Goal: Task Accomplishment & Management: Manage account settings

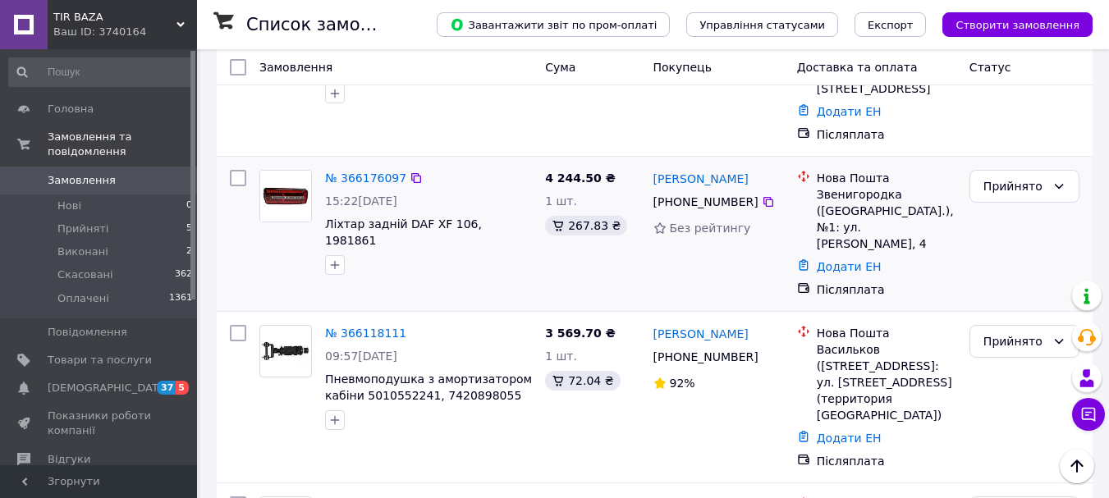
scroll to position [493, 0]
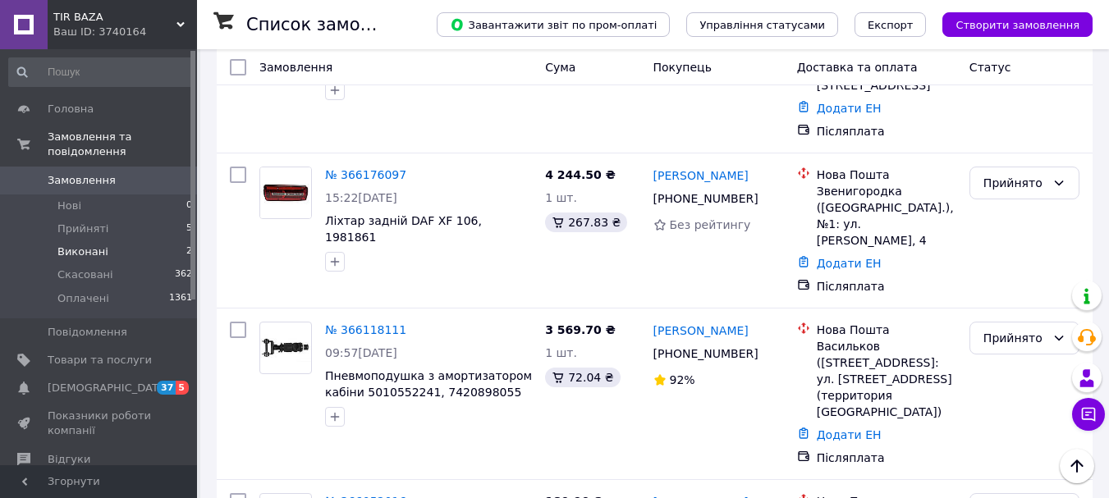
click at [80, 245] on span "Виконані" at bounding box center [82, 252] width 51 height 15
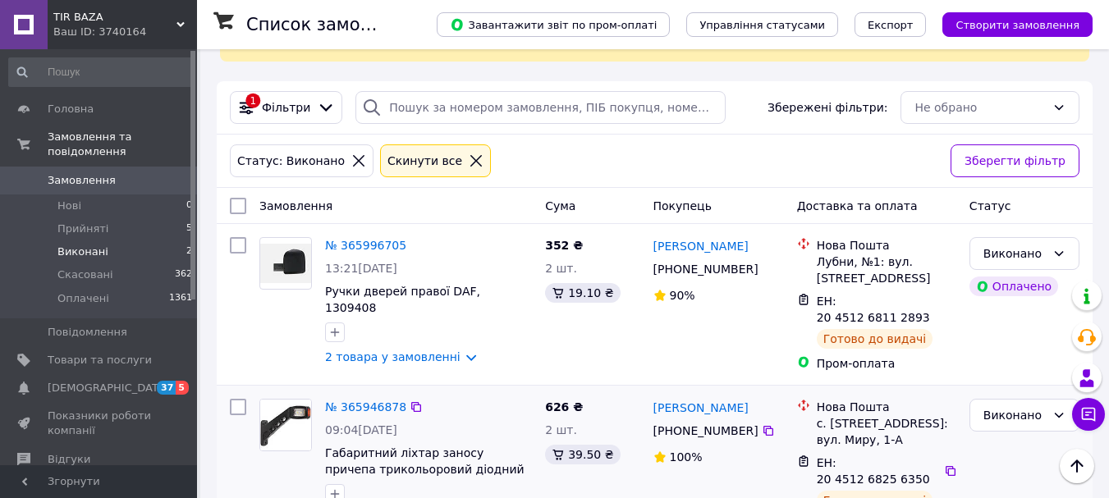
scroll to position [155, 0]
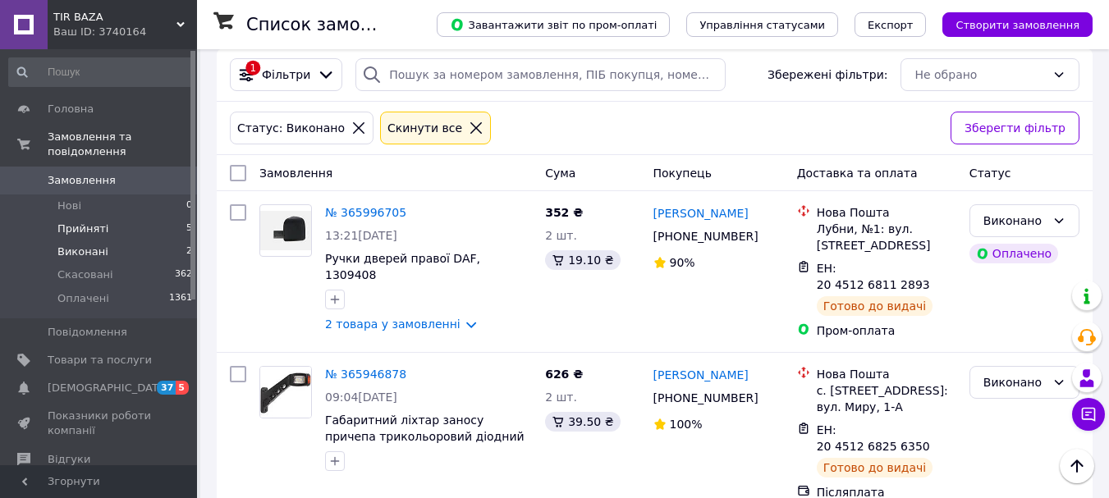
click at [93, 222] on span "Прийняті" at bounding box center [82, 229] width 51 height 15
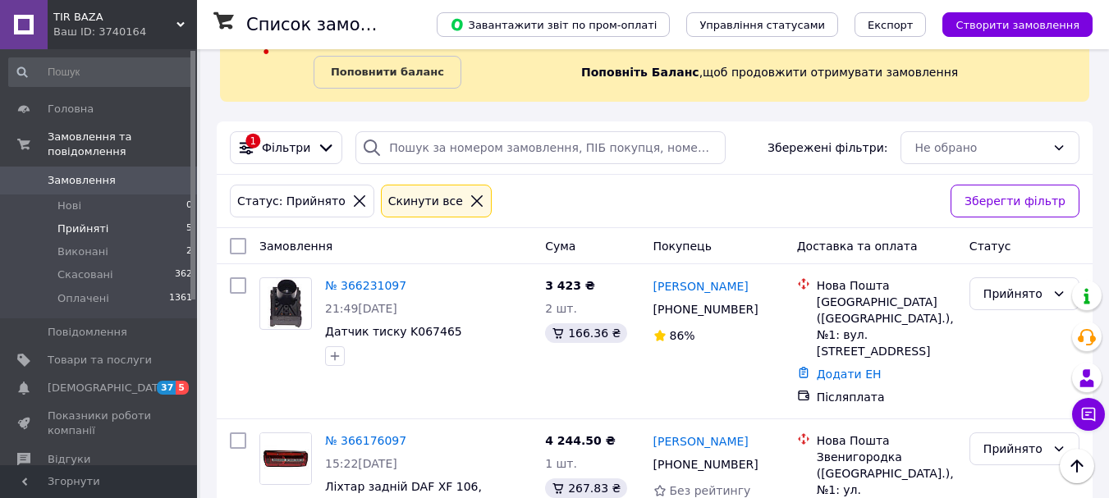
scroll to position [164, 0]
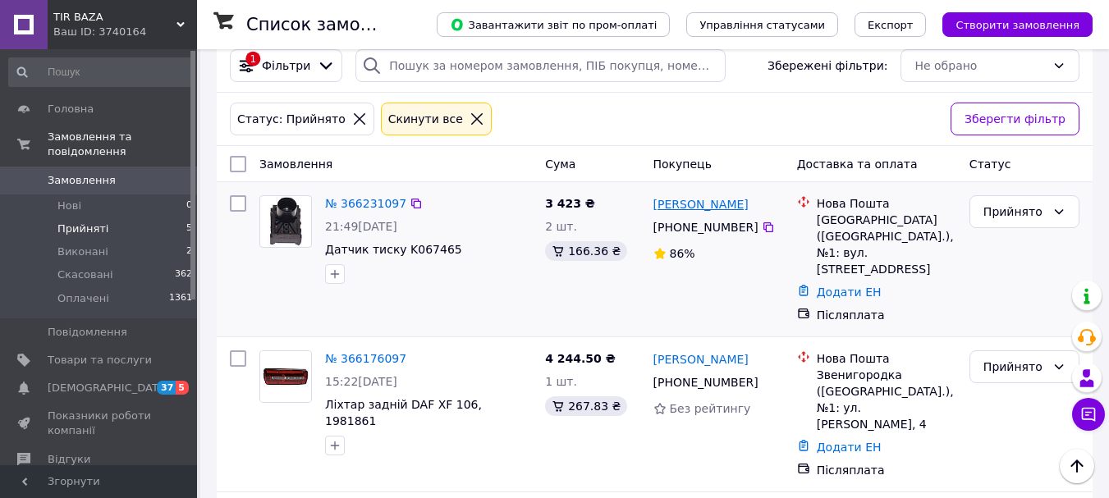
click at [690, 207] on link "[PERSON_NAME]" at bounding box center [701, 204] width 95 height 16
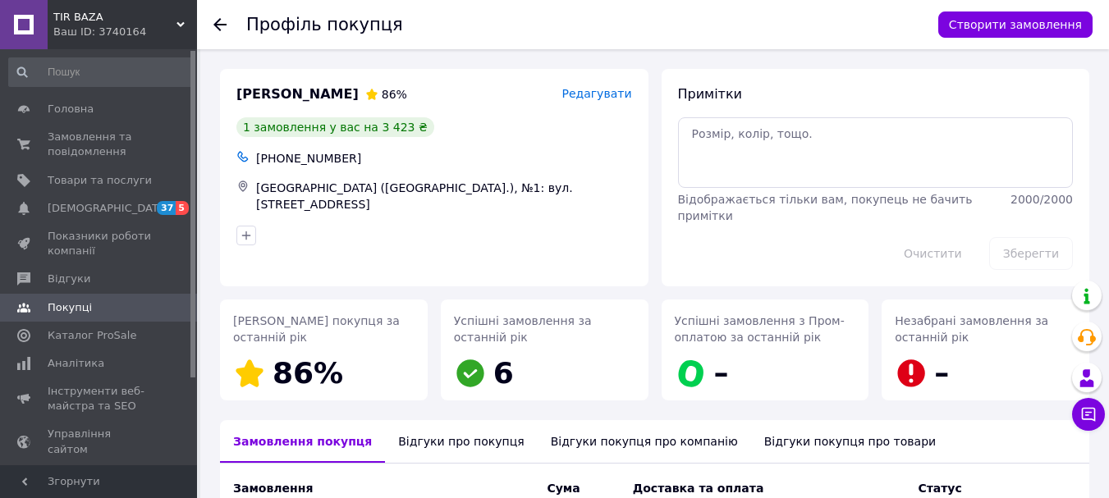
click at [219, 25] on use at bounding box center [220, 24] width 13 height 13
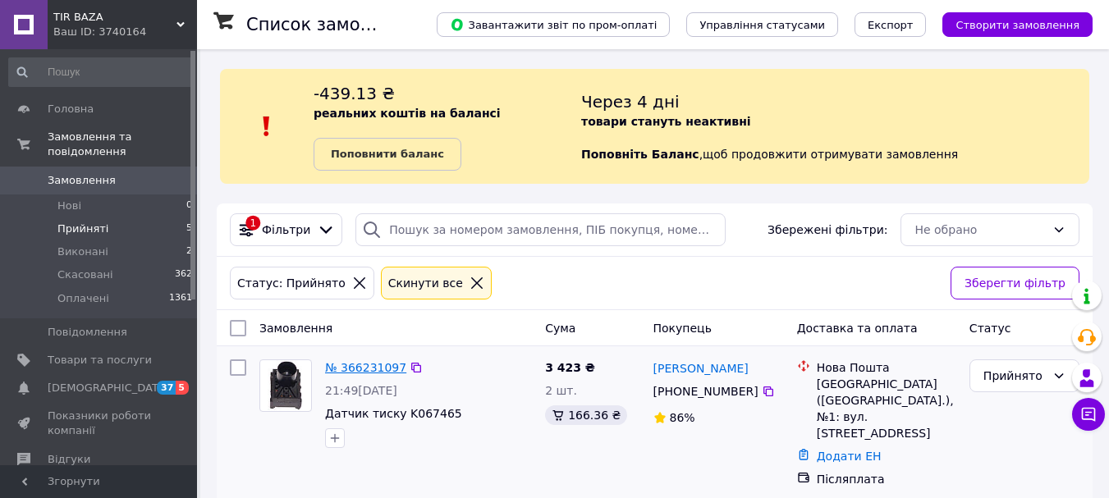
click at [356, 370] on link "№ 366231097" at bounding box center [365, 367] width 81 height 13
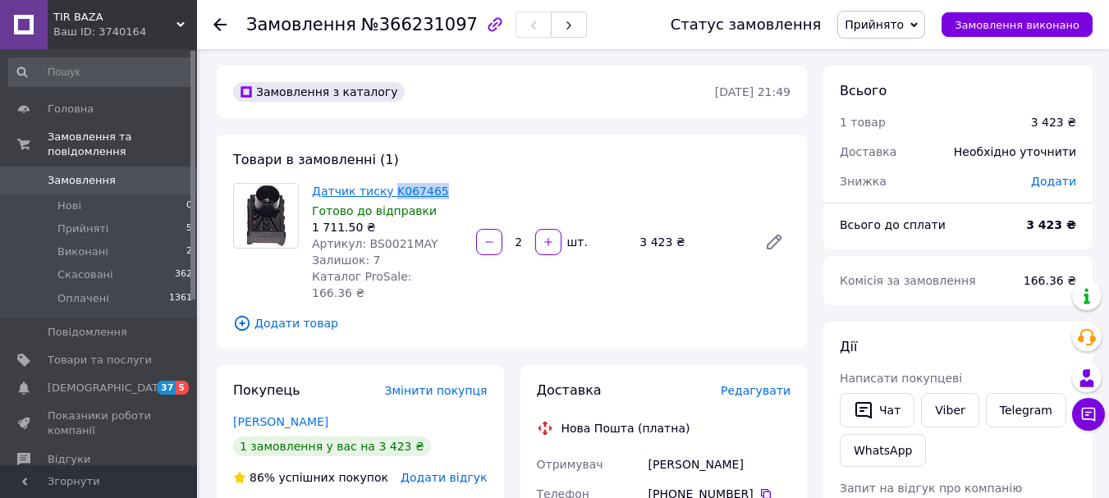
drag, startPoint x: 422, startPoint y: 191, endPoint x: 386, endPoint y: 188, distance: 36.3
click at [386, 188] on span "Датчик тиску K067465" at bounding box center [387, 191] width 151 height 16
copy link "K067465"
click at [461, 165] on div "Товари в замовленні (1) Датчик тиску K067465 Готово до відправки 1 711.50 ₴ Арт…" at bounding box center [512, 242] width 590 height 214
drag, startPoint x: 444, startPoint y: 194, endPoint x: 310, endPoint y: 191, distance: 134.7
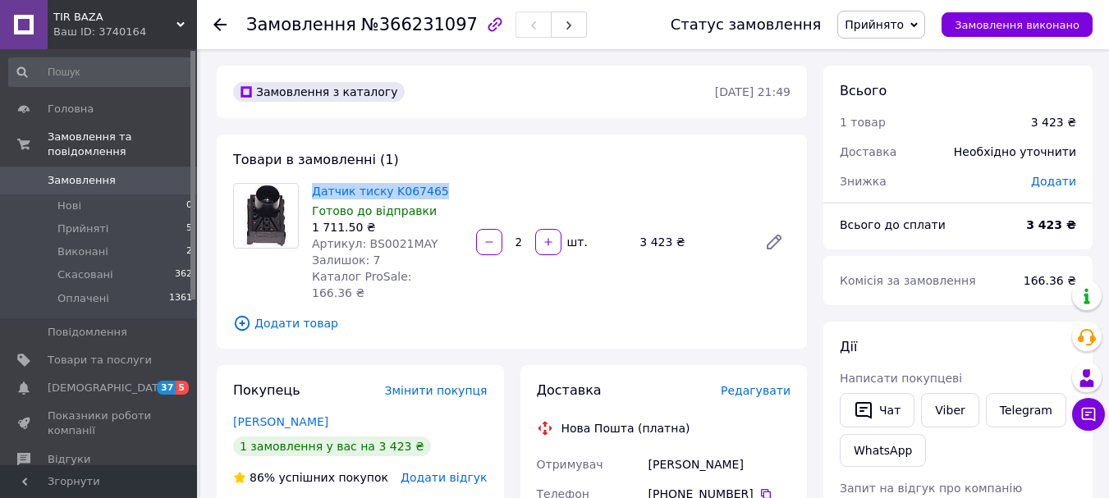
click at [310, 191] on div "Датчик тиску K067465 Готово до відправки 1 711.50 ₴ Артикул: BS0021MAY Залишок:…" at bounding box center [387, 242] width 164 height 125
copy link "Датчик тиску K067465"
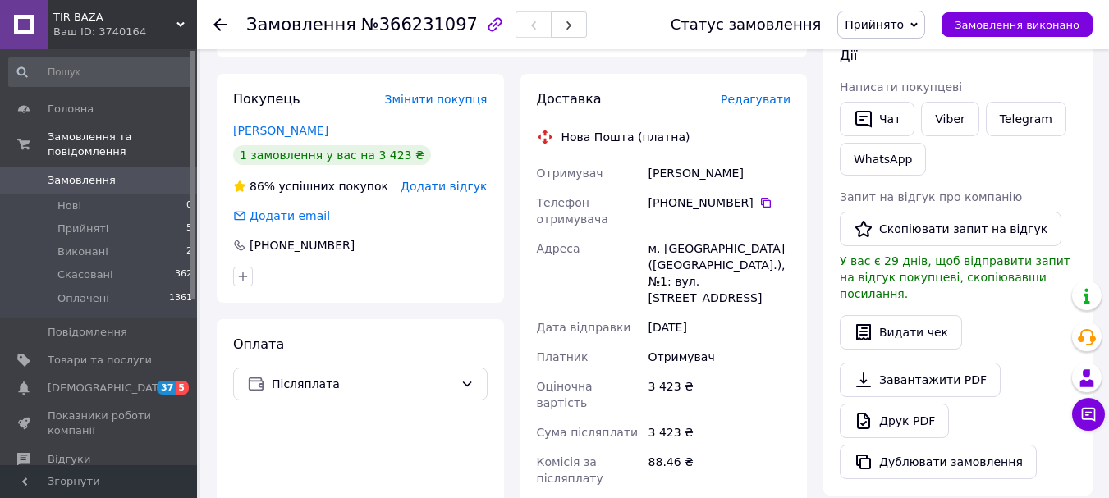
scroll to position [328, 0]
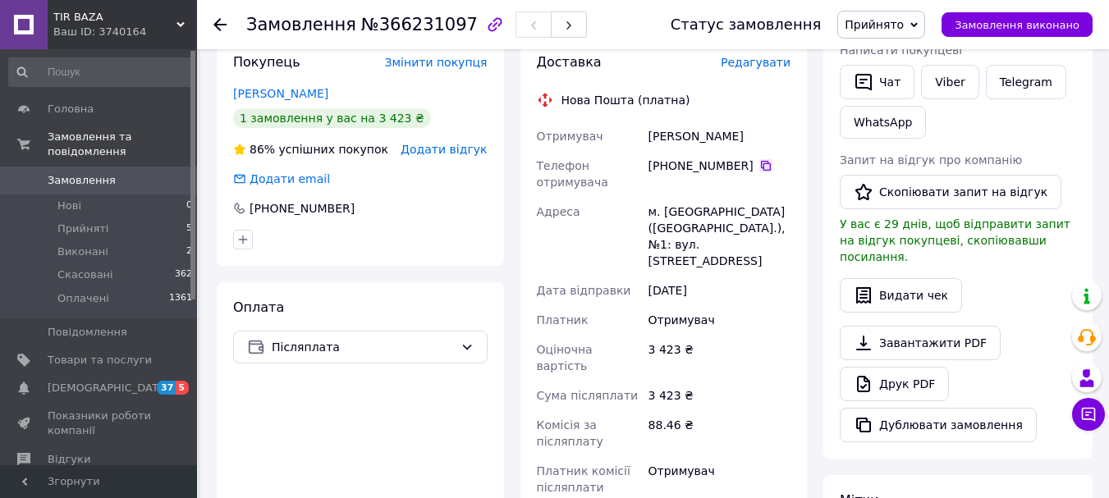
click at [760, 159] on icon at bounding box center [766, 165] width 13 height 13
click at [662, 126] on div "[PERSON_NAME]" at bounding box center [719, 137] width 149 height 30
copy div "[PERSON_NAME]"
click at [717, 122] on div "[PERSON_NAME]" at bounding box center [719, 137] width 149 height 30
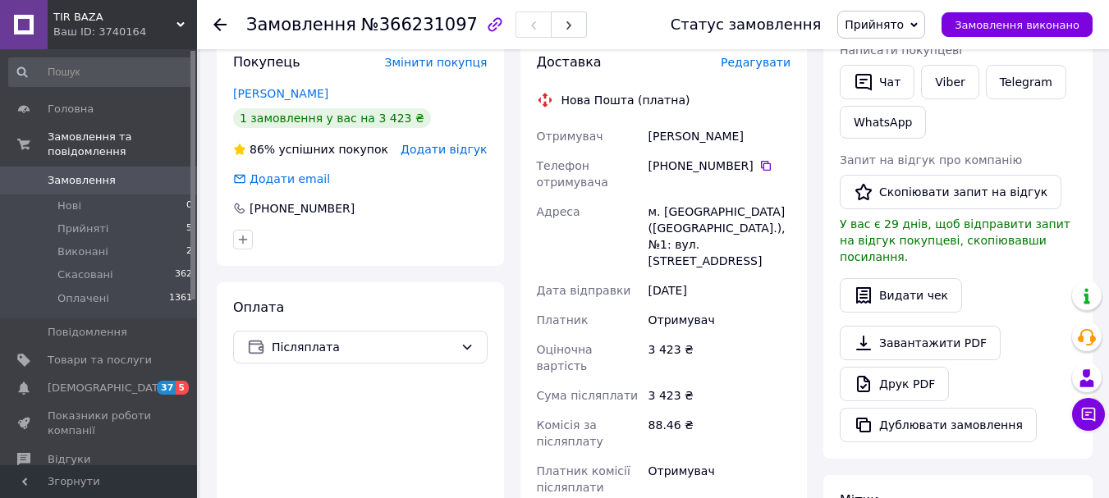
click at [717, 122] on div "[PERSON_NAME]" at bounding box center [719, 137] width 149 height 30
copy div "[PERSON_NAME]"
click at [678, 197] on div "м. [GEOGRAPHIC_DATA] ([GEOGRAPHIC_DATA].), №1: вул. [STREET_ADDRESS]" at bounding box center [719, 236] width 149 height 79
copy div "[GEOGRAPHIC_DATA]"
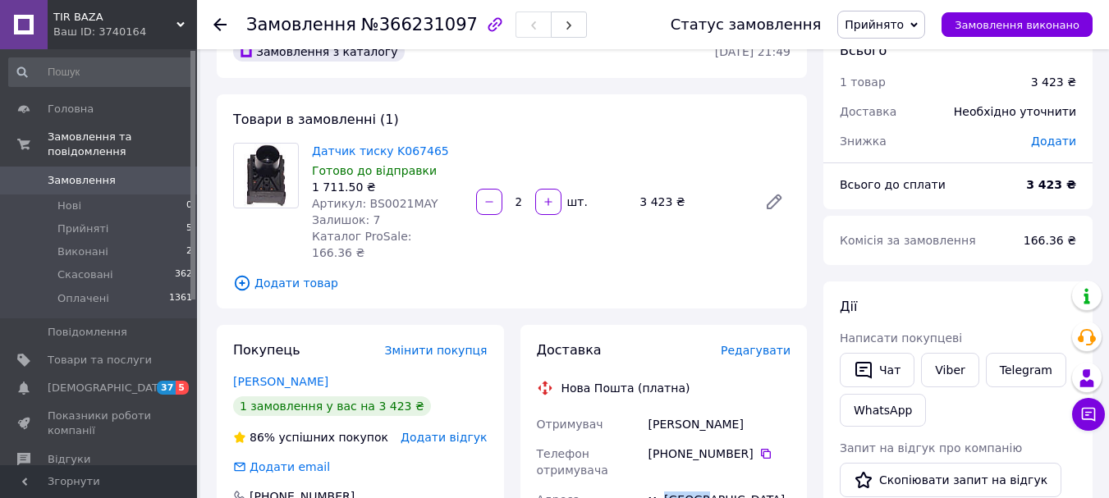
scroll to position [0, 0]
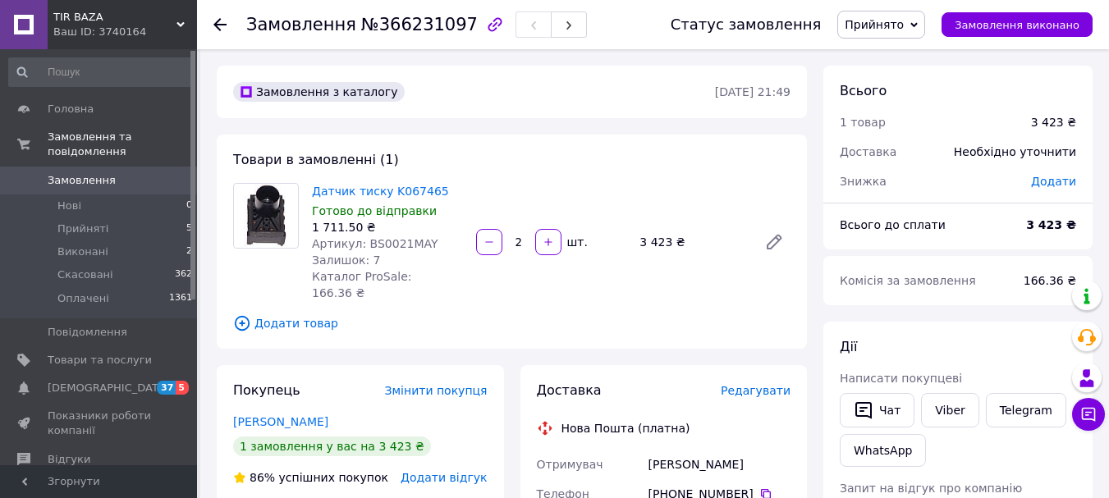
click at [88, 173] on span "Замовлення" at bounding box center [82, 180] width 68 height 15
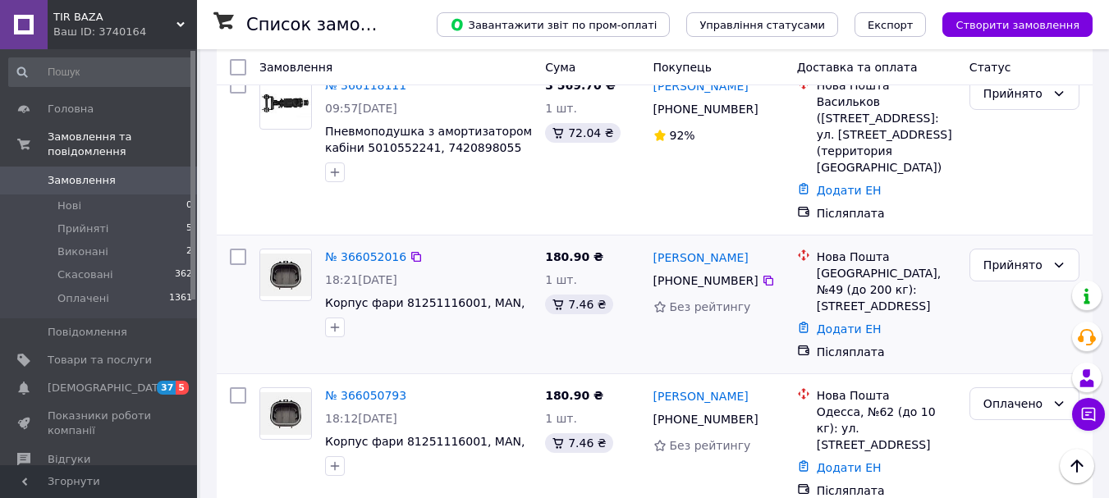
scroll to position [739, 0]
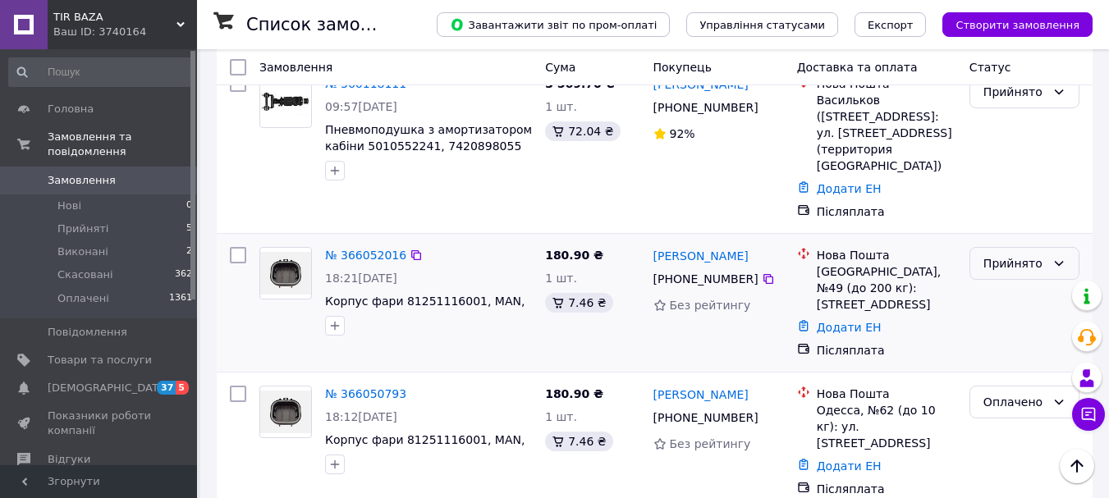
click at [1019, 255] on div "Прийнято" at bounding box center [1015, 264] width 62 height 18
click at [995, 279] on li "Оплачено" at bounding box center [1025, 277] width 108 height 30
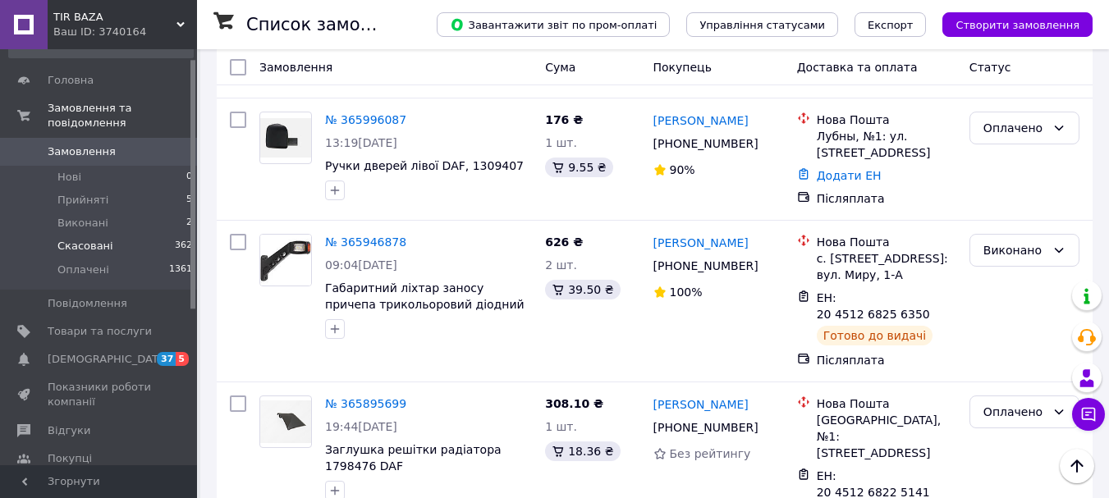
scroll to position [0, 0]
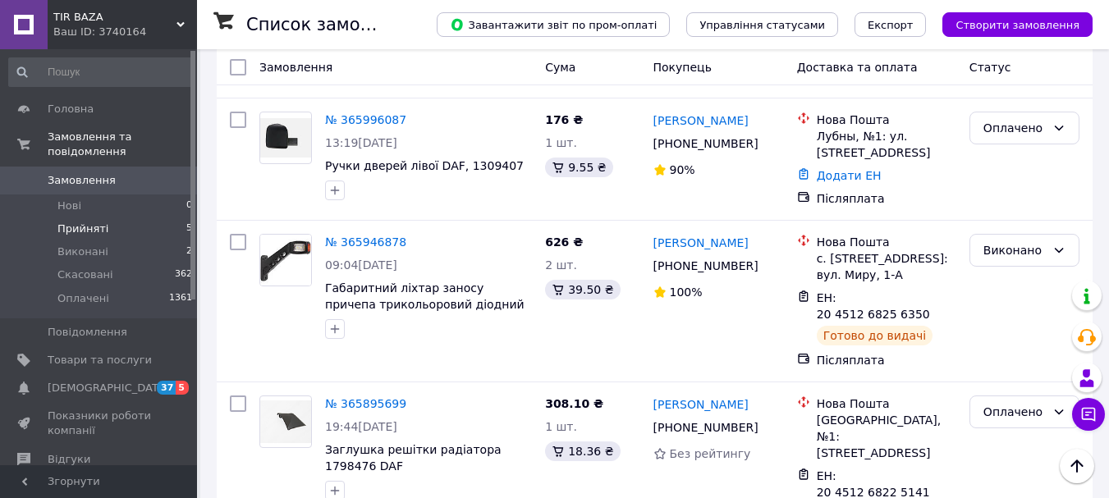
click at [67, 222] on span "Прийняті" at bounding box center [82, 229] width 51 height 15
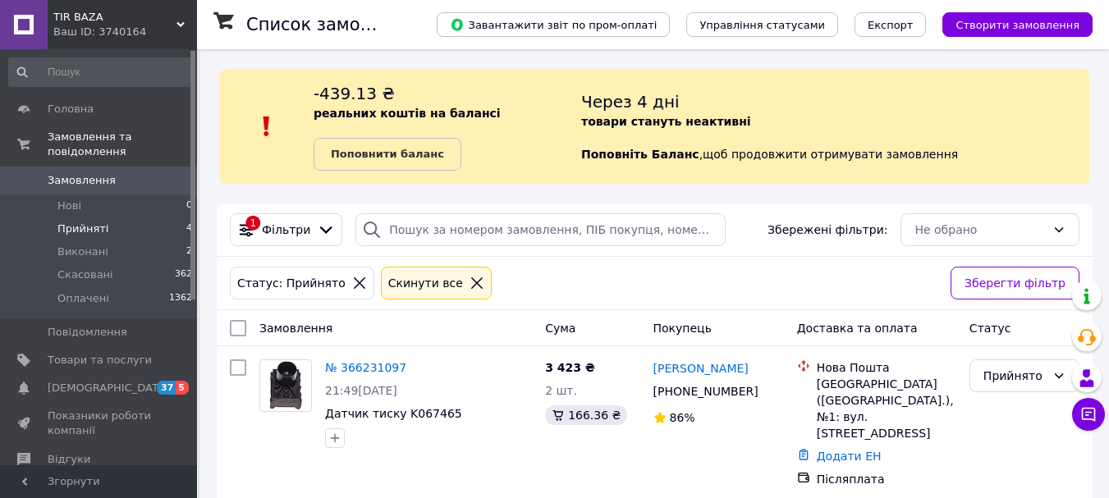
click at [59, 173] on span "Замовлення" at bounding box center [82, 180] width 68 height 15
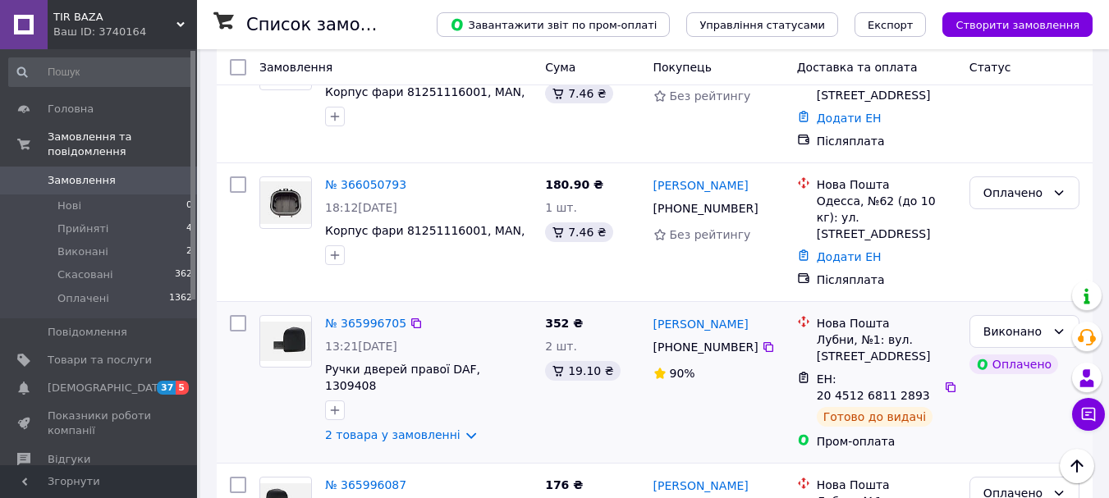
scroll to position [985, 0]
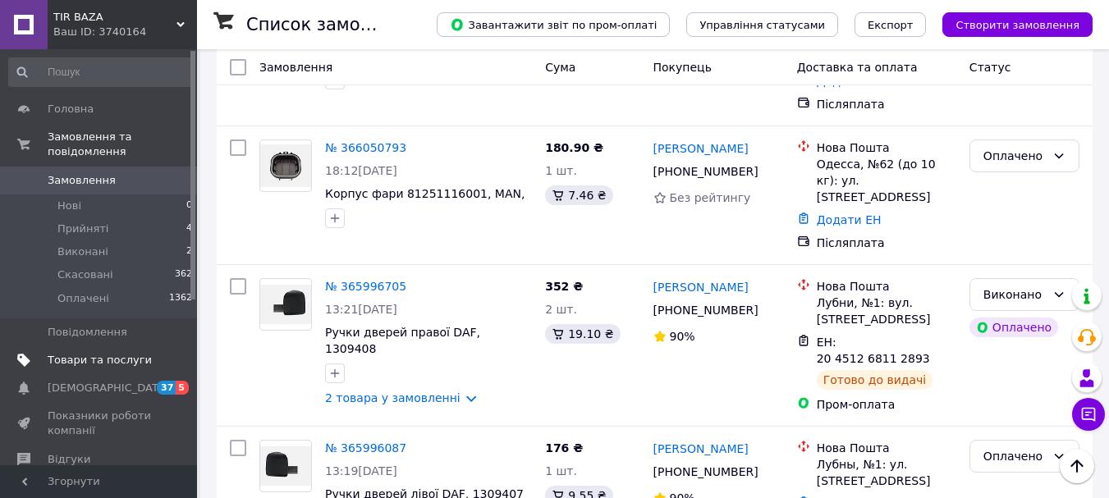
click at [77, 353] on span "Товари та послуги" at bounding box center [100, 360] width 104 height 15
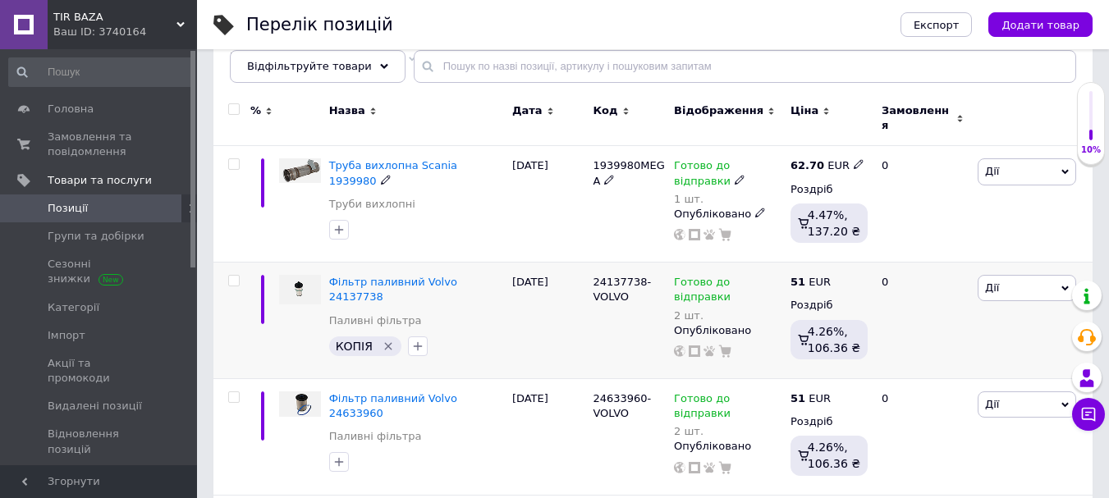
scroll to position [246, 0]
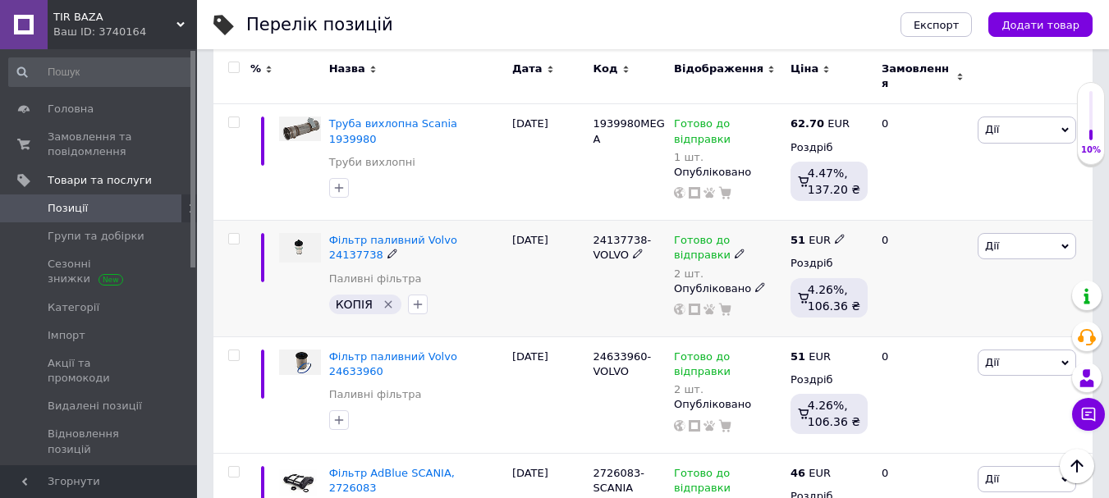
click at [384, 298] on icon "Видалити мітку" at bounding box center [388, 304] width 13 height 13
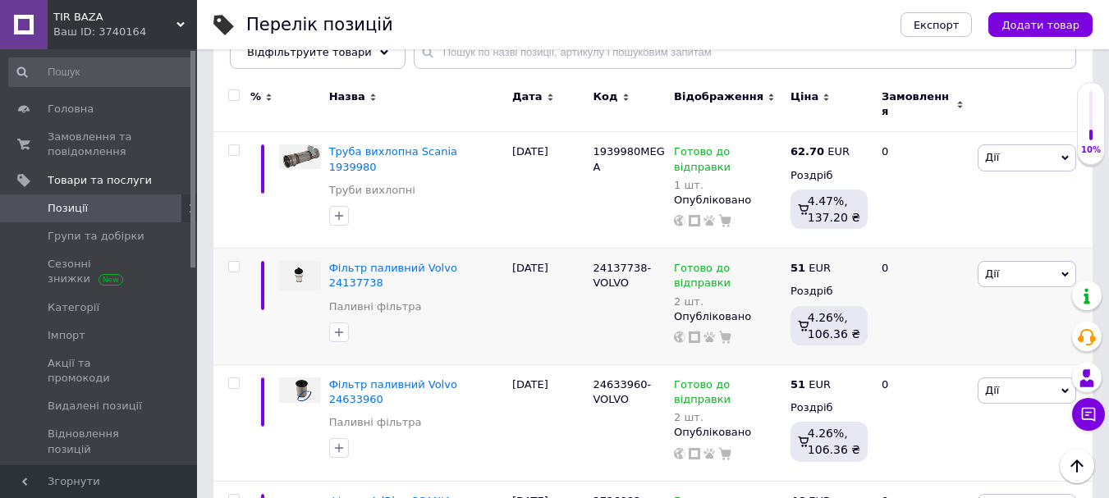
scroll to position [0, 0]
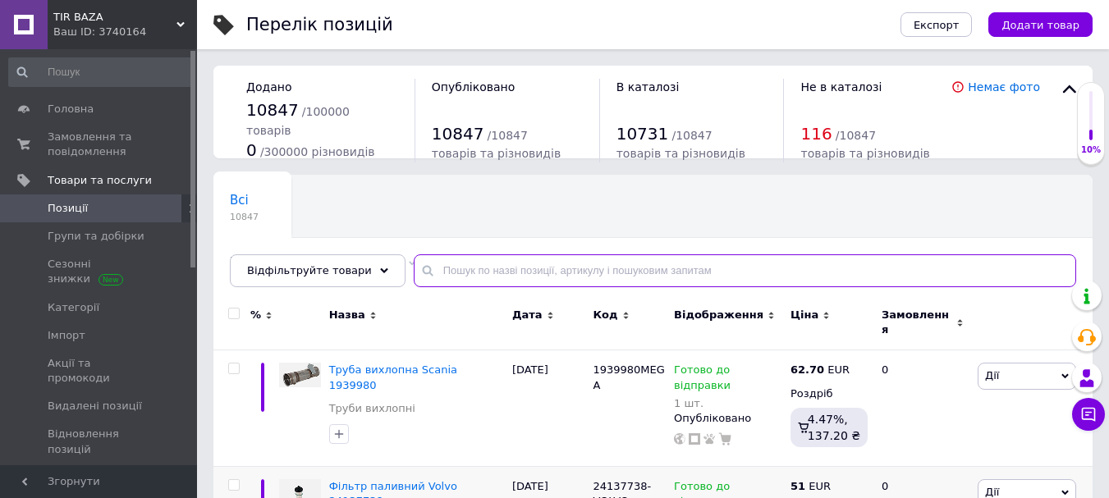
drag, startPoint x: 452, startPoint y: 255, endPoint x: 447, endPoint y: 272, distance: 17.9
click at [452, 260] on input "text" at bounding box center [745, 271] width 663 height 33
paste input "9750090010"
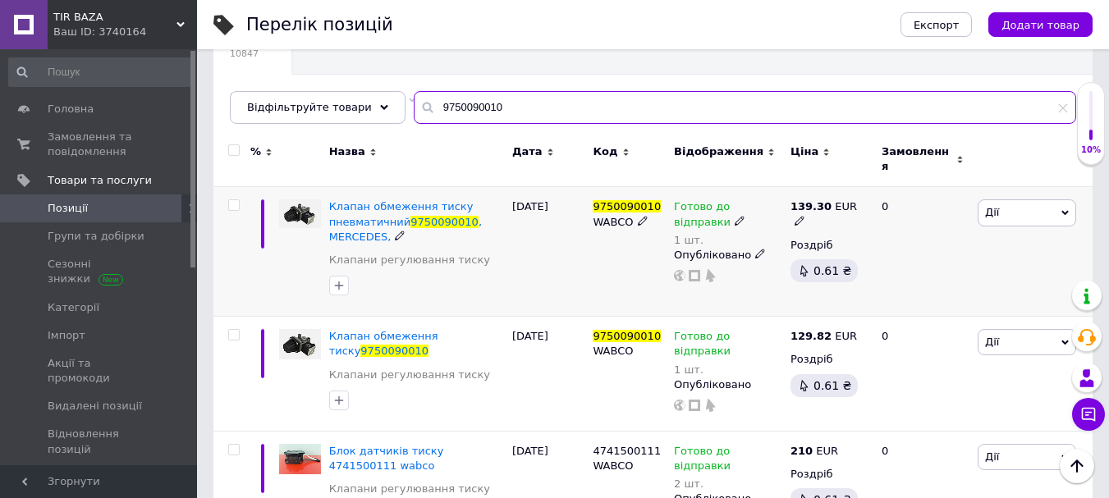
scroll to position [135, 0]
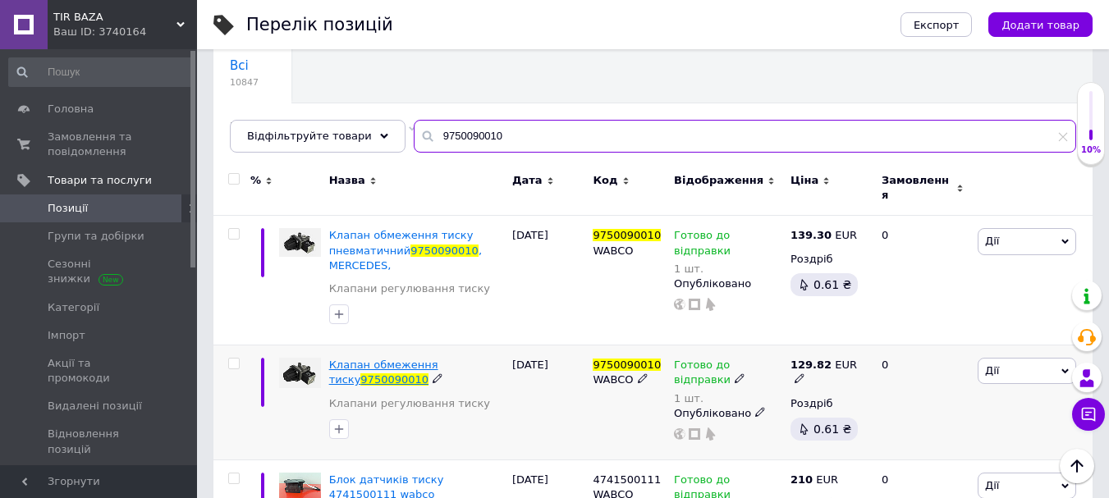
type input "9750090010"
